Goal: Unclear

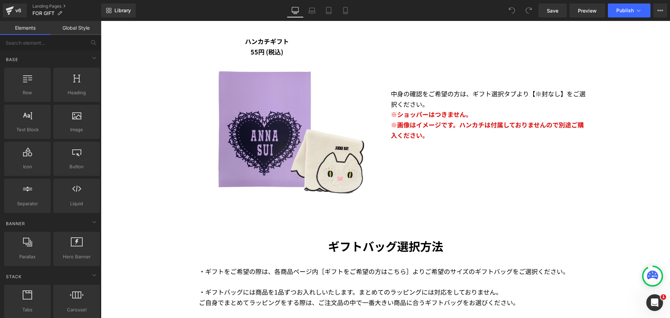
scroll to position [1117, 0]
click at [451, 132] on p "※画像はイメージです。ハンカチは付属しておりませんので別途ご購入ください。" at bounding box center [490, 130] width 199 height 21
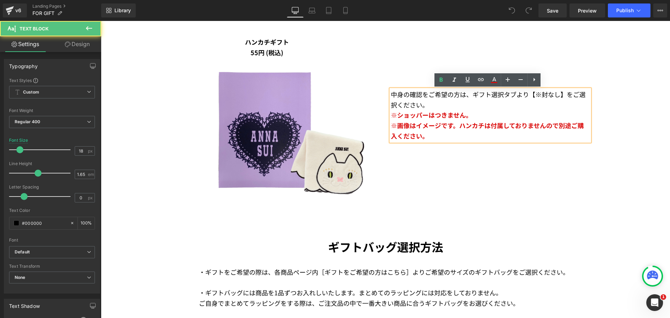
click at [456, 125] on span "※画像はイメージです。ハンカチは付属しておりませんので別途ご購入ください。" at bounding box center [487, 131] width 193 height 20
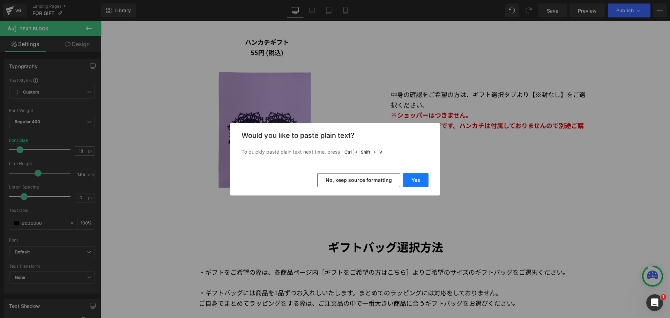
click at [412, 176] on button "Yes" at bounding box center [415, 180] width 25 height 14
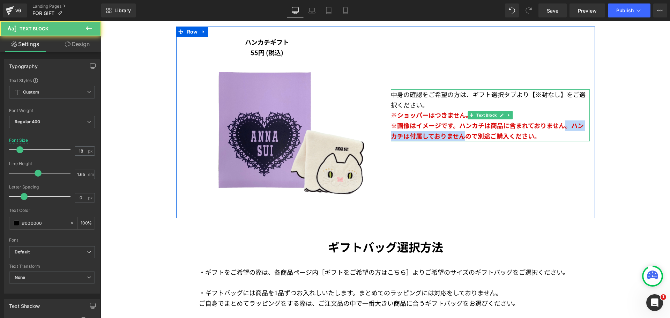
drag, startPoint x: 564, startPoint y: 126, endPoint x: 464, endPoint y: 138, distance: 99.9
click at [464, 138] on span "※画像はイメージです。ハンカチは商品に含まれておりません。ハンカチは付属しておりませんので別途ご購入ください。" at bounding box center [487, 131] width 193 height 20
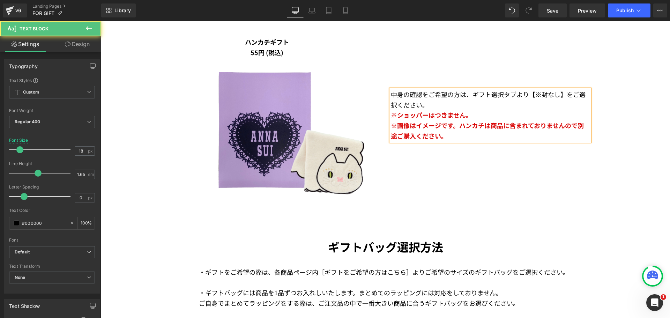
click at [530, 133] on p "※画像はイメージです。ハンカチは商品に含まれておりませんので別途ご購入ください。" at bounding box center [490, 130] width 199 height 21
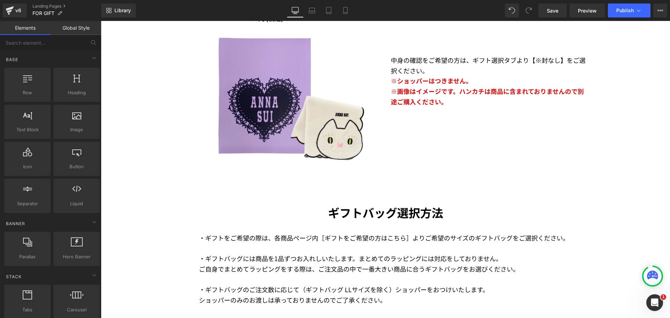
scroll to position [1082, 0]
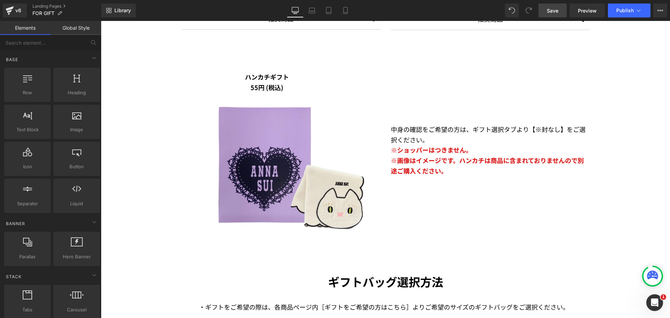
click at [549, 12] on span "Save" at bounding box center [553, 10] width 12 height 7
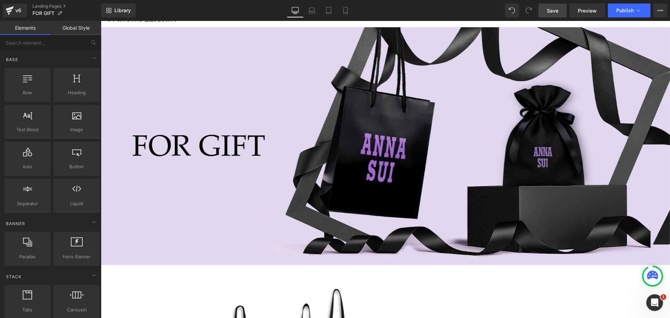
scroll to position [76, 0]
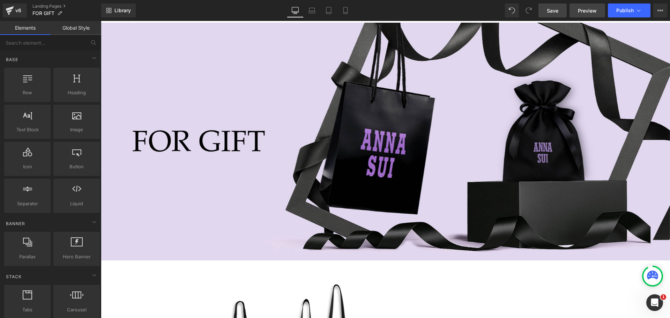
click at [586, 14] on span "Preview" at bounding box center [587, 10] width 19 height 7
